Goal: Task Accomplishment & Management: Use online tool/utility

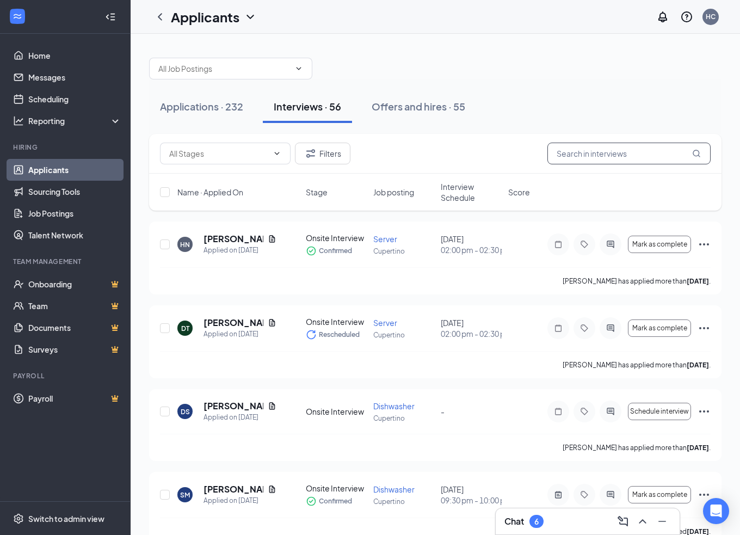
click at [596, 150] on input "text" at bounding box center [628, 154] width 163 height 22
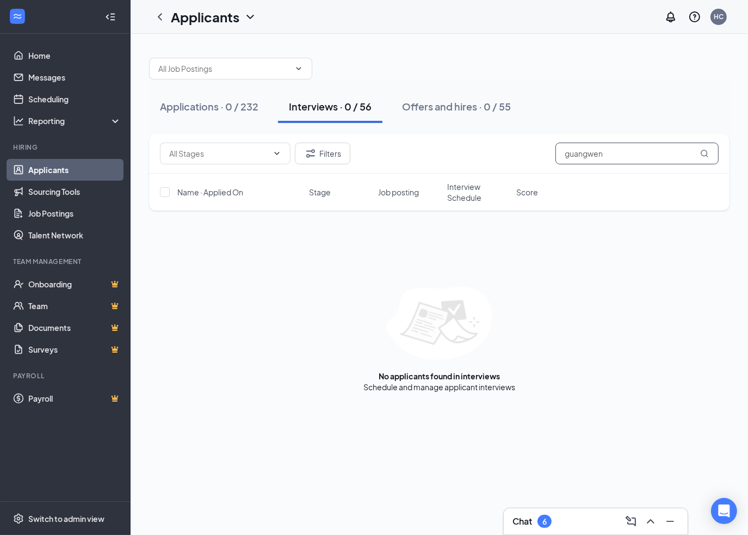
drag, startPoint x: 633, startPoint y: 158, endPoint x: 547, endPoint y: 156, distance: 86.0
click at [547, 156] on div "Filters guangwen" at bounding box center [439, 154] width 559 height 22
drag, startPoint x: 554, startPoint y: 160, endPoint x: 450, endPoint y: 161, distance: 103.4
click at [465, 162] on div "Filters bao" at bounding box center [439, 154] width 559 height 22
type input "b"
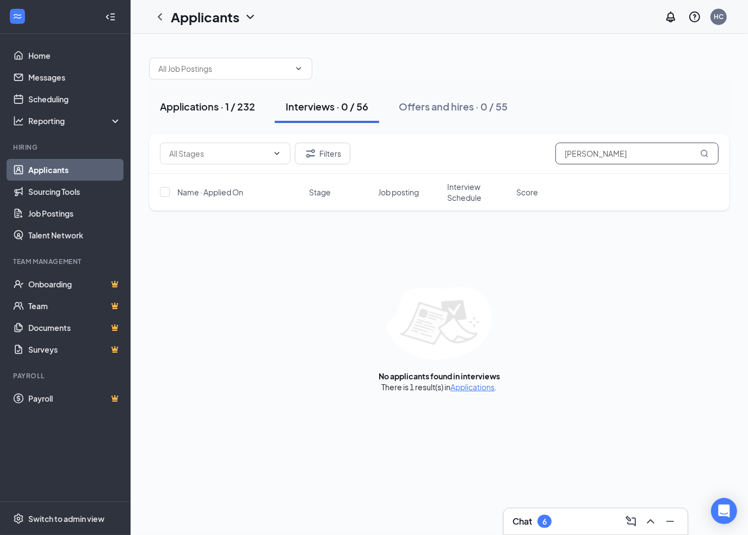
type input "[PERSON_NAME]"
click at [230, 103] on div "Applications · 1 / 232" at bounding box center [207, 107] width 95 height 14
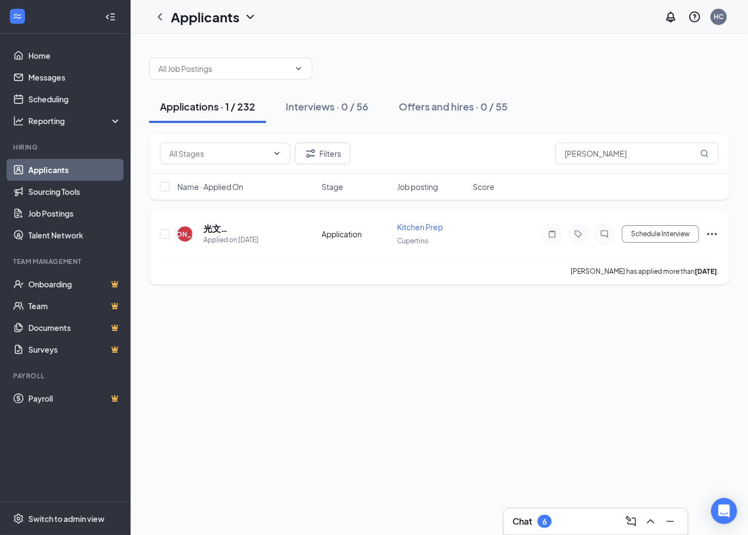
click at [711, 231] on icon "Ellipses" at bounding box center [711, 233] width 13 height 13
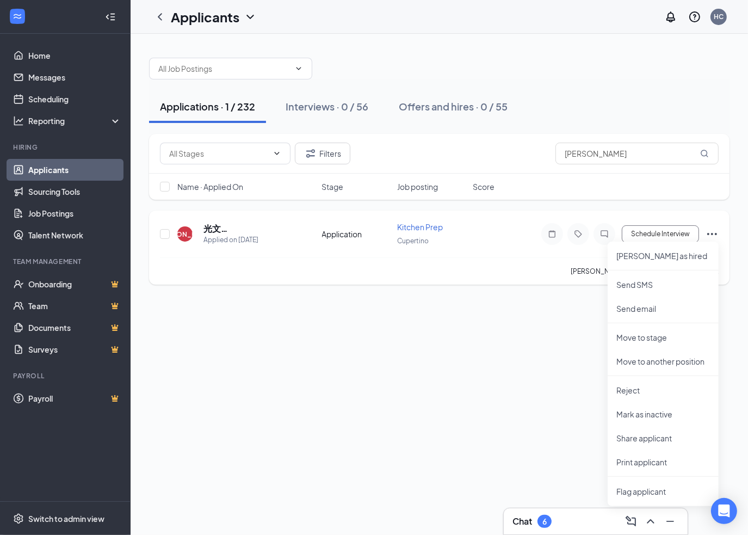
click at [711, 231] on icon "Ellipses" at bounding box center [711, 233] width 13 height 13
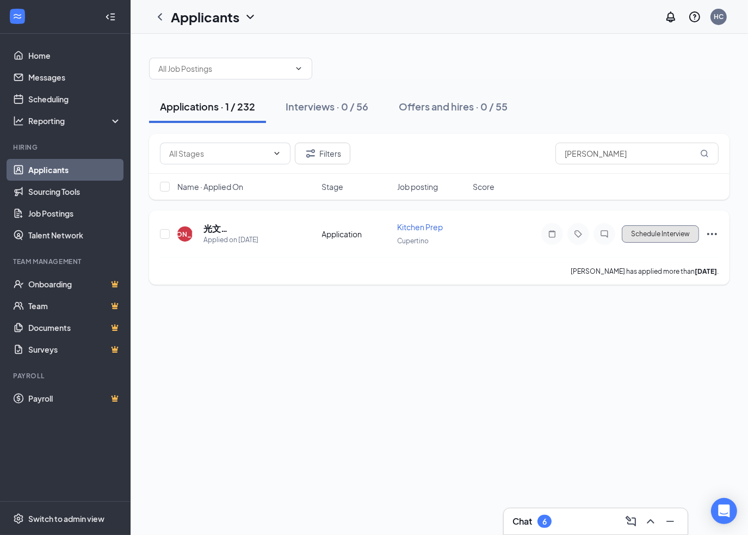
click at [679, 228] on button "Schedule Interview" at bounding box center [660, 233] width 77 height 17
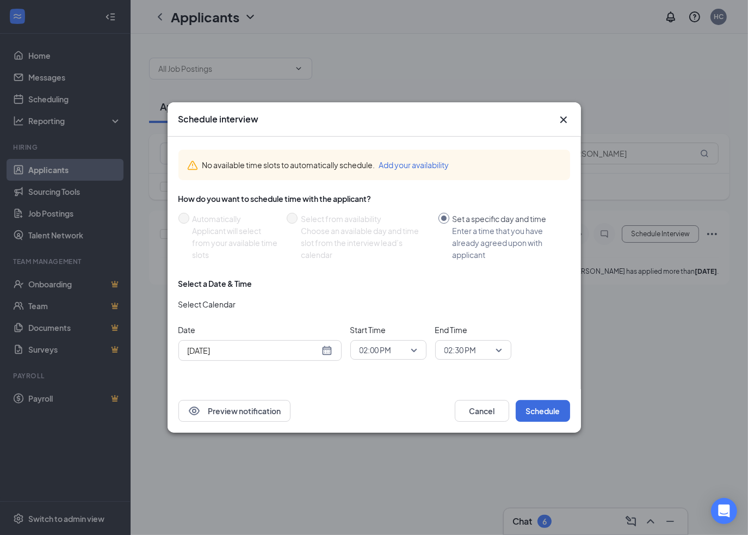
click at [566, 116] on icon "Cross" at bounding box center [563, 119] width 13 height 13
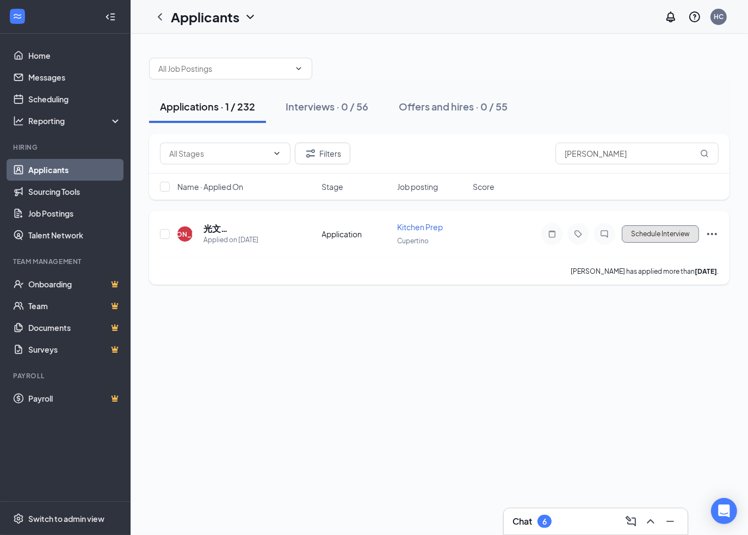
click at [679, 239] on button "Schedule Interview" at bounding box center [660, 233] width 77 height 17
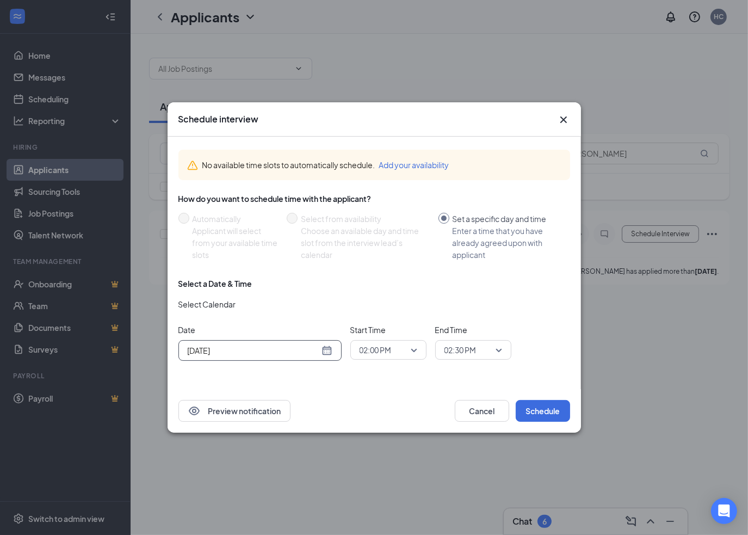
click at [331, 354] on div "[DATE]" at bounding box center [260, 350] width 145 height 12
type input "[DATE]"
click at [274, 308] on div "28" at bounding box center [273, 308] width 13 height 13
click at [556, 406] on button "Schedule" at bounding box center [543, 411] width 54 height 22
